Goal: Information Seeking & Learning: Learn about a topic

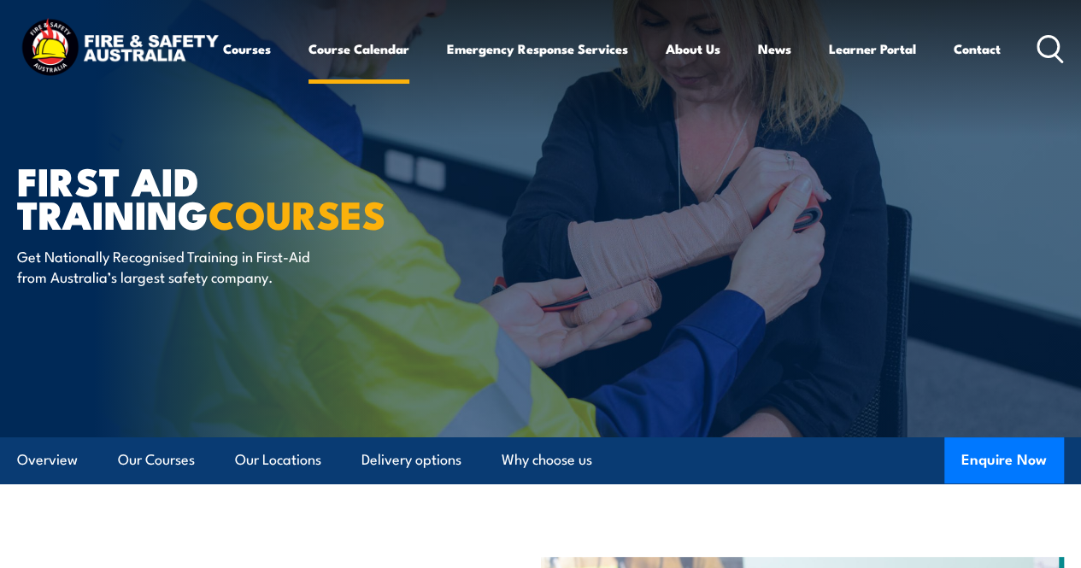
click at [309, 69] on link "Course Calendar" at bounding box center [359, 48] width 101 height 41
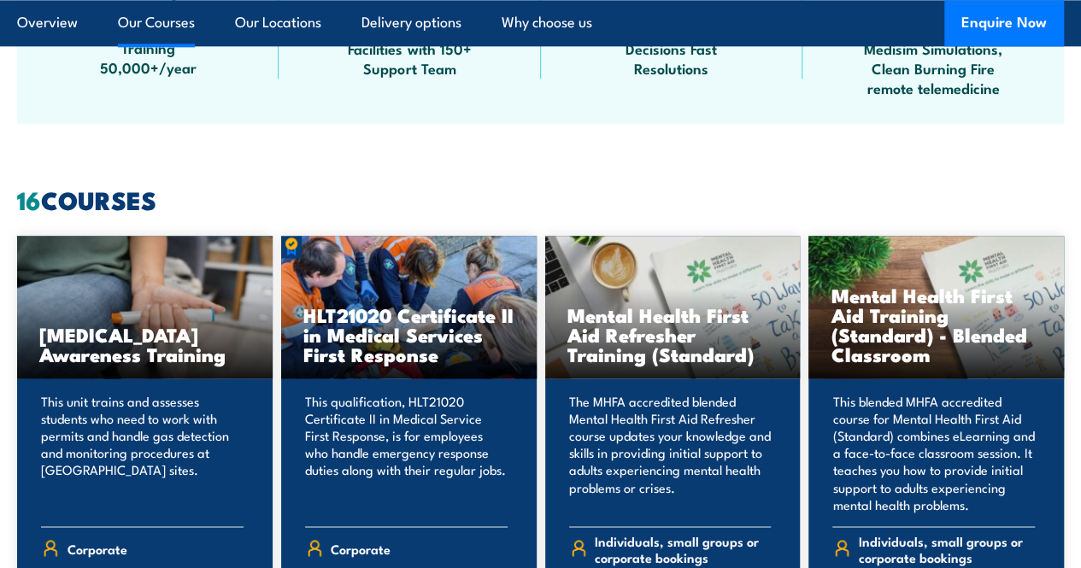
scroll to position [1265, 0]
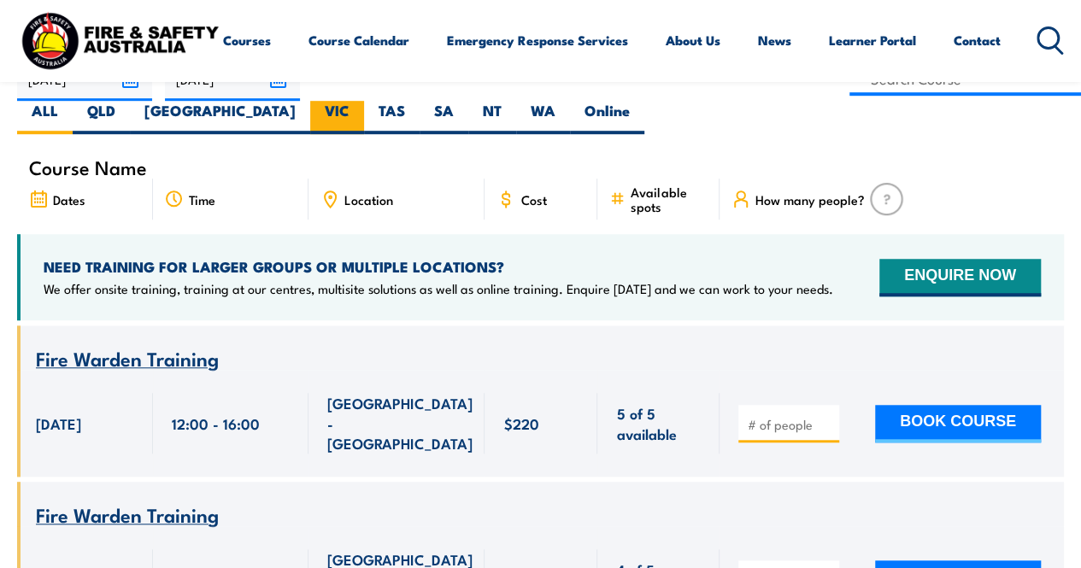
scroll to position [513, 0]
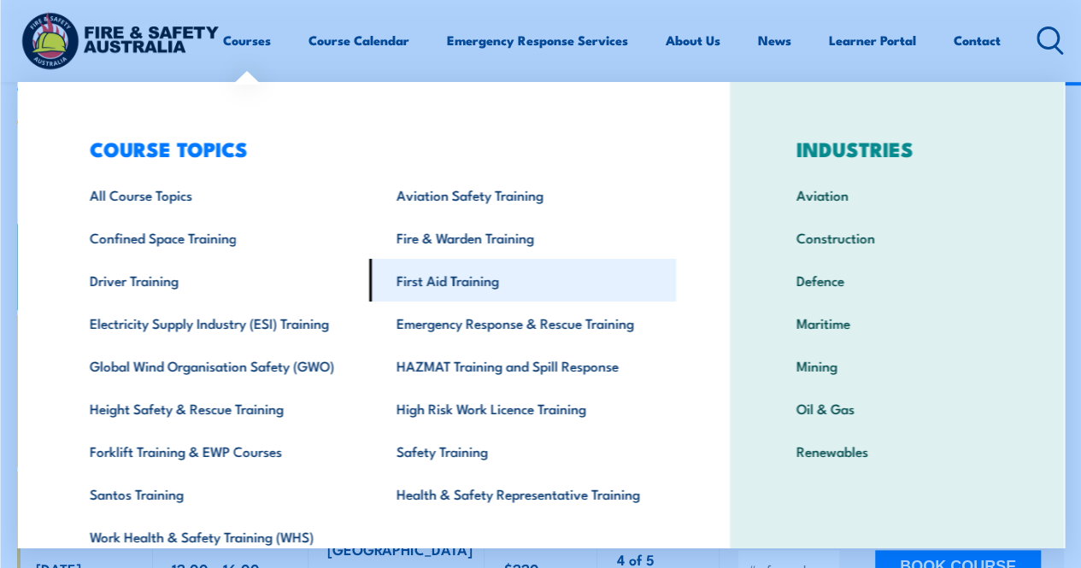
click at [420, 274] on link "First Aid Training" at bounding box center [522, 280] width 307 height 43
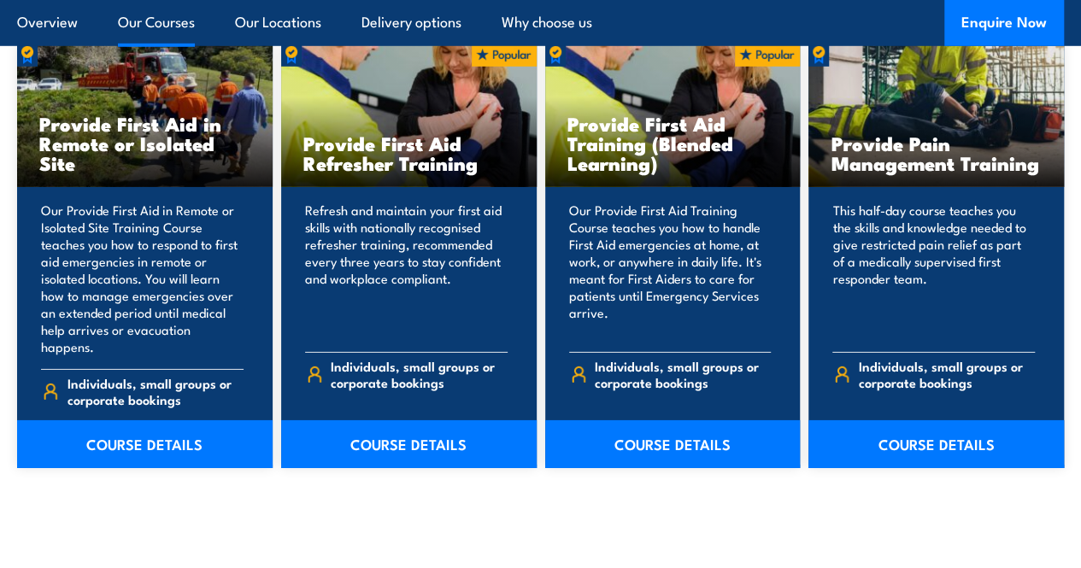
scroll to position [2564, 0]
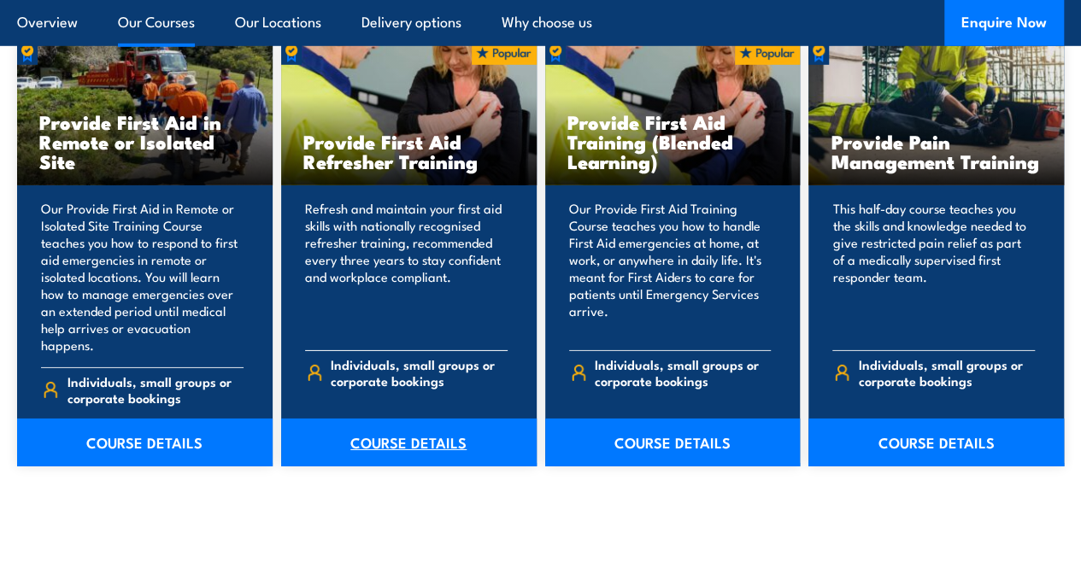
click at [408, 449] on link "COURSE DETAILS" at bounding box center [409, 443] width 256 height 48
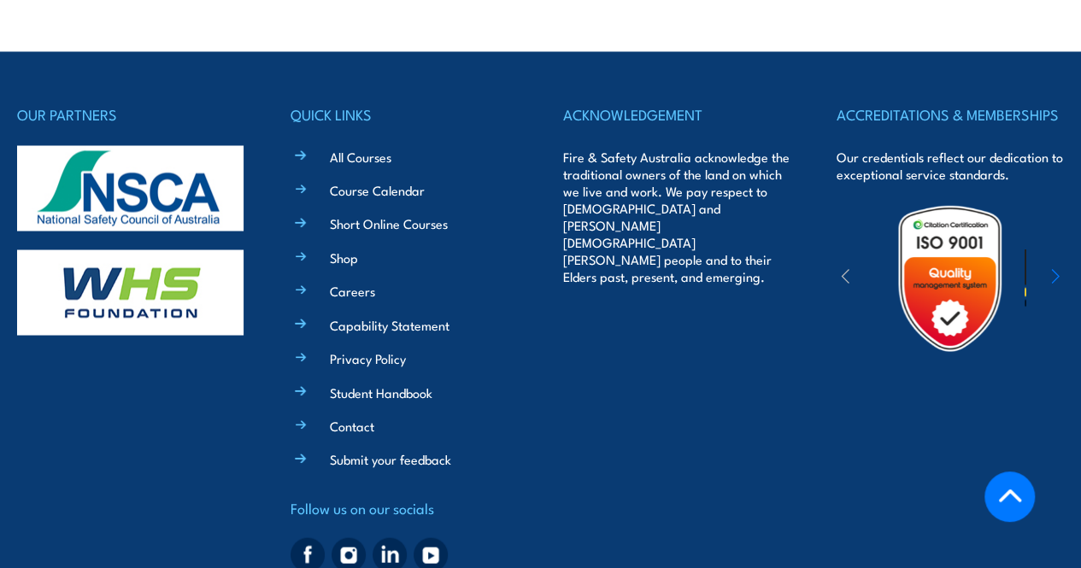
scroll to position [4751, 0]
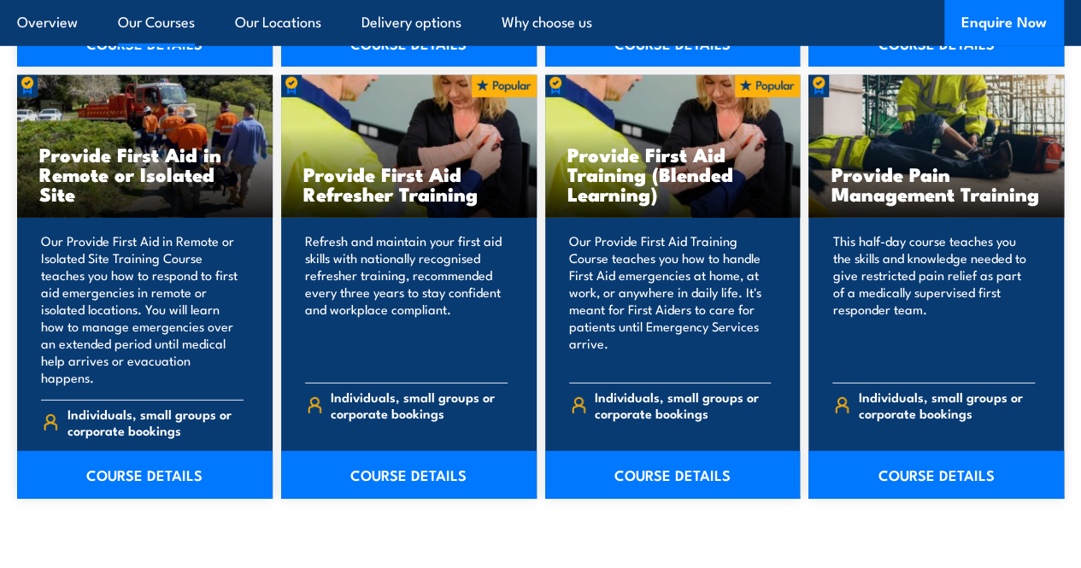
scroll to position [2564, 0]
